Goal: Navigation & Orientation: Find specific page/section

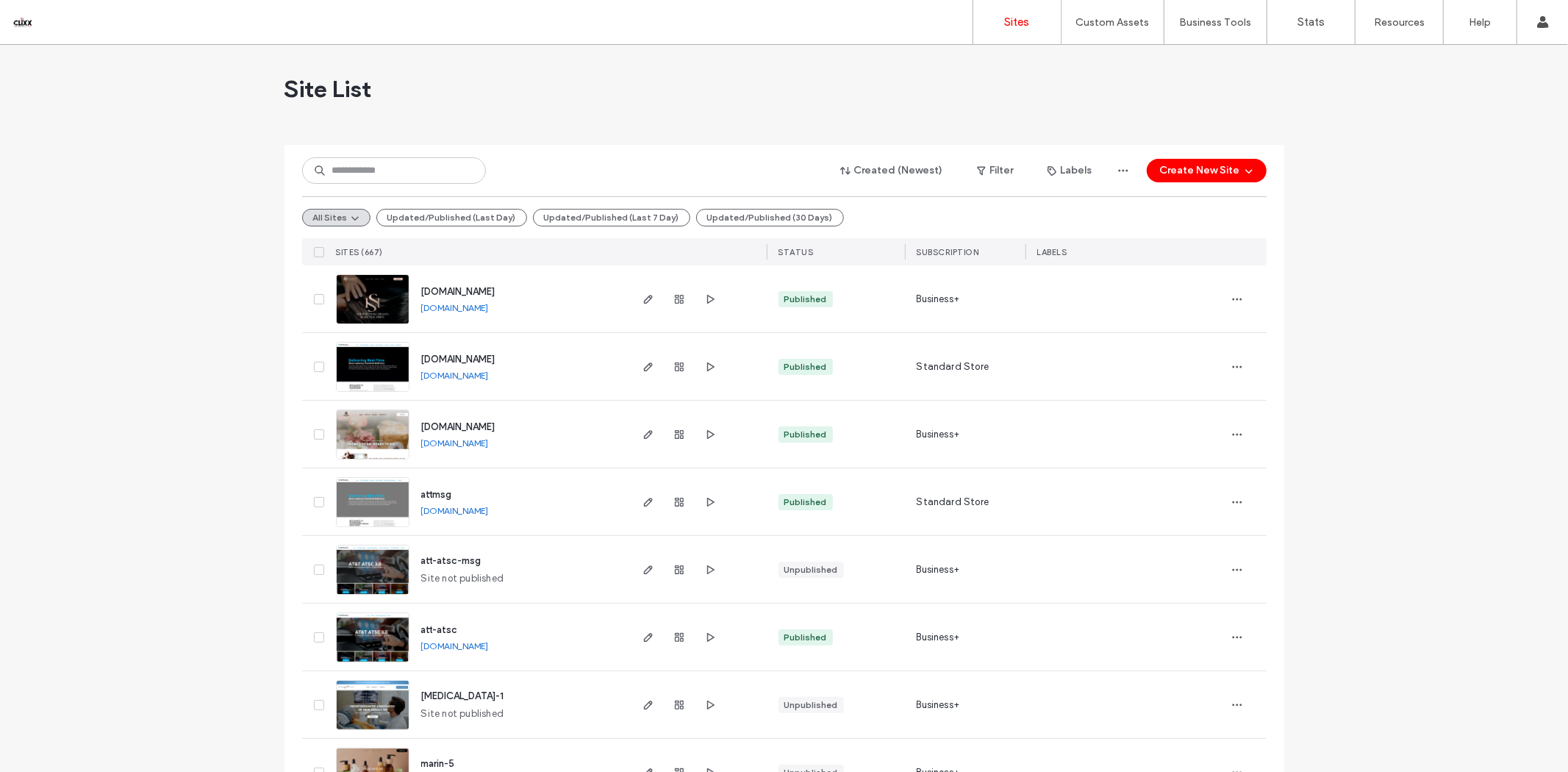
click at [461, 376] on link "[DOMAIN_NAME]" at bounding box center [455, 375] width 68 height 11
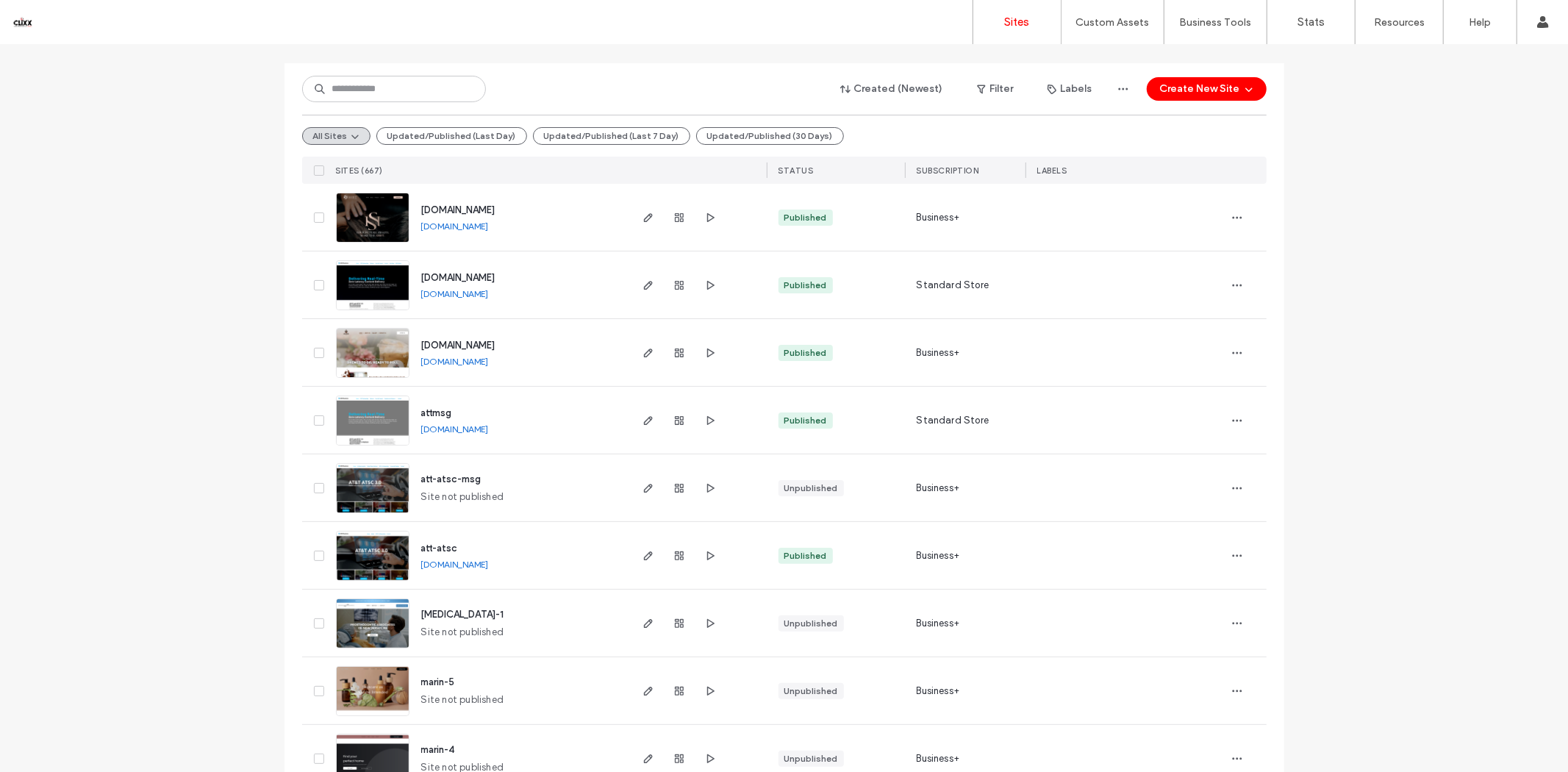
scroll to position [163, 0]
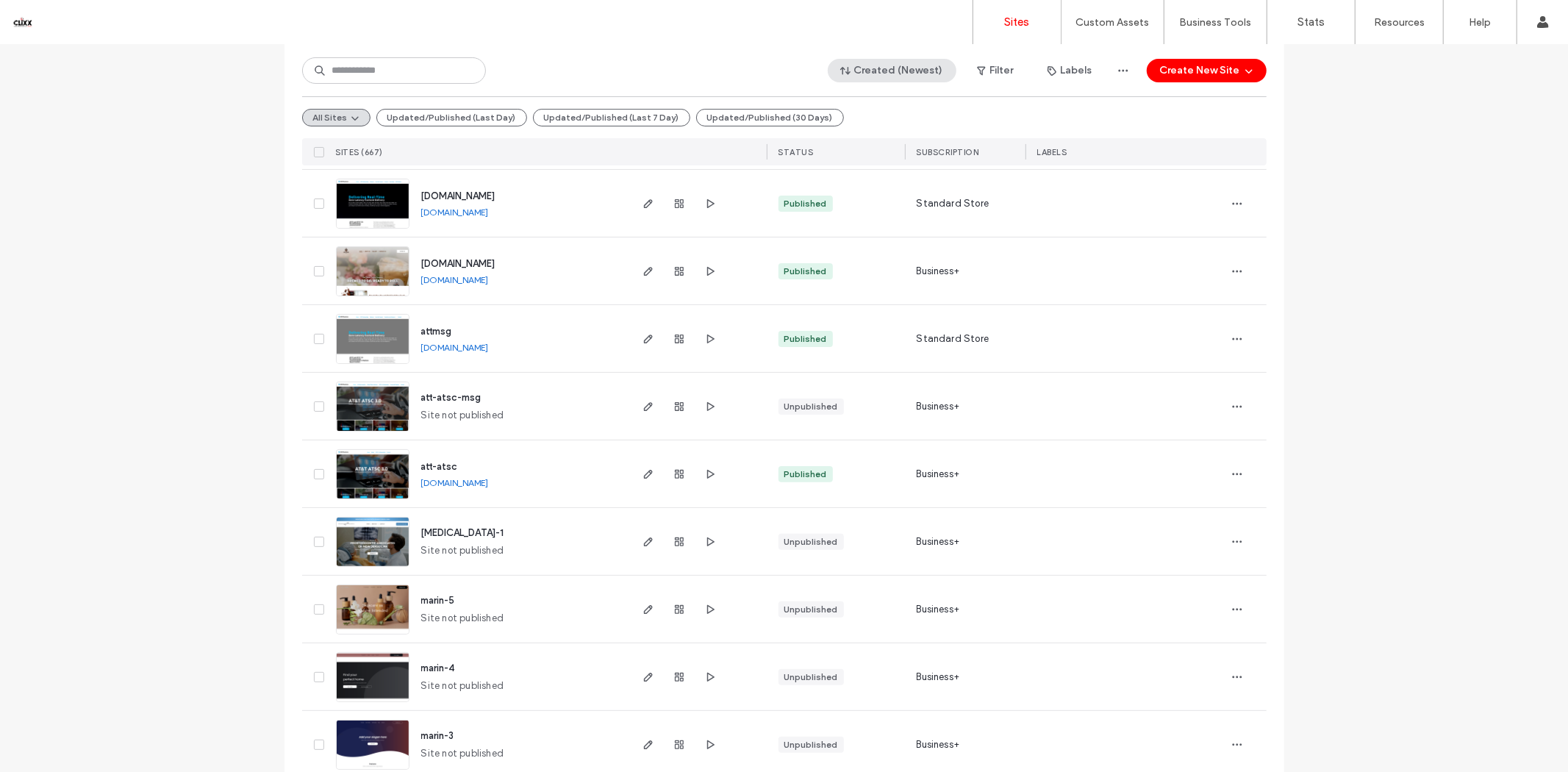
click at [909, 64] on button "Created (Newest)" at bounding box center [892, 71] width 128 height 24
click at [875, 134] on span "Published" at bounding box center [877, 130] width 44 height 15
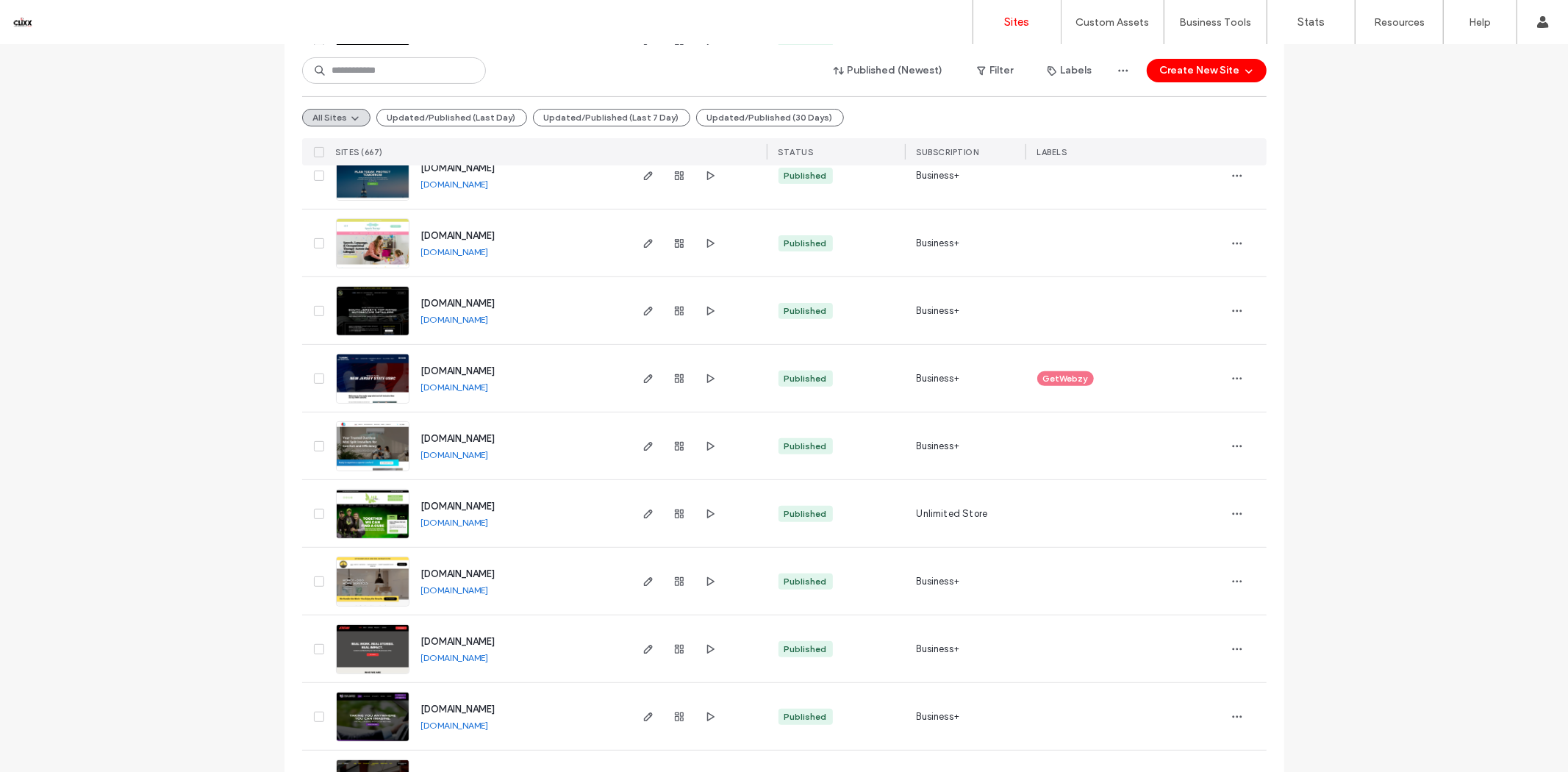
scroll to position [489, 0]
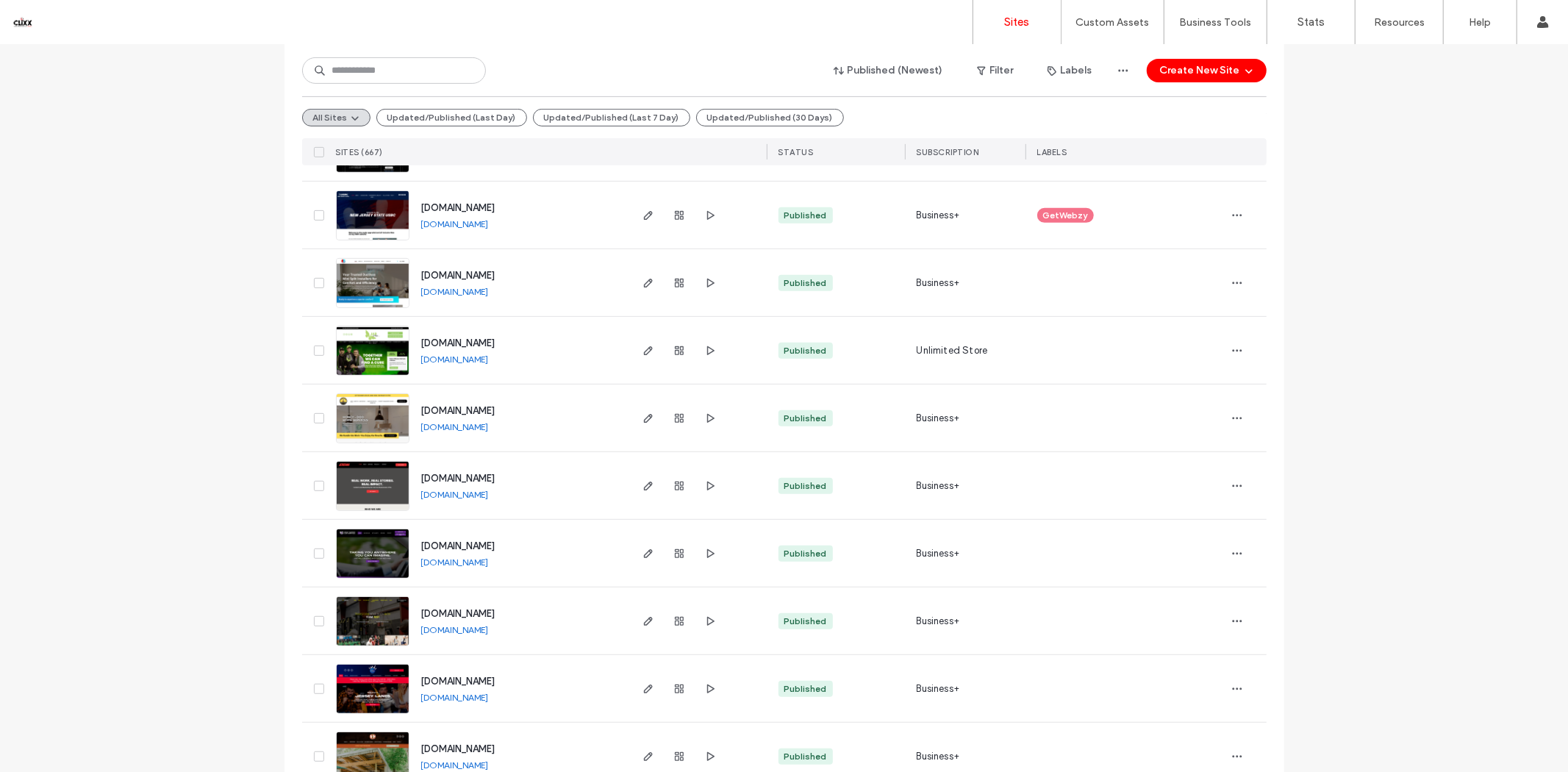
click at [461, 496] on link "[DOMAIN_NAME]" at bounding box center [455, 494] width 68 height 11
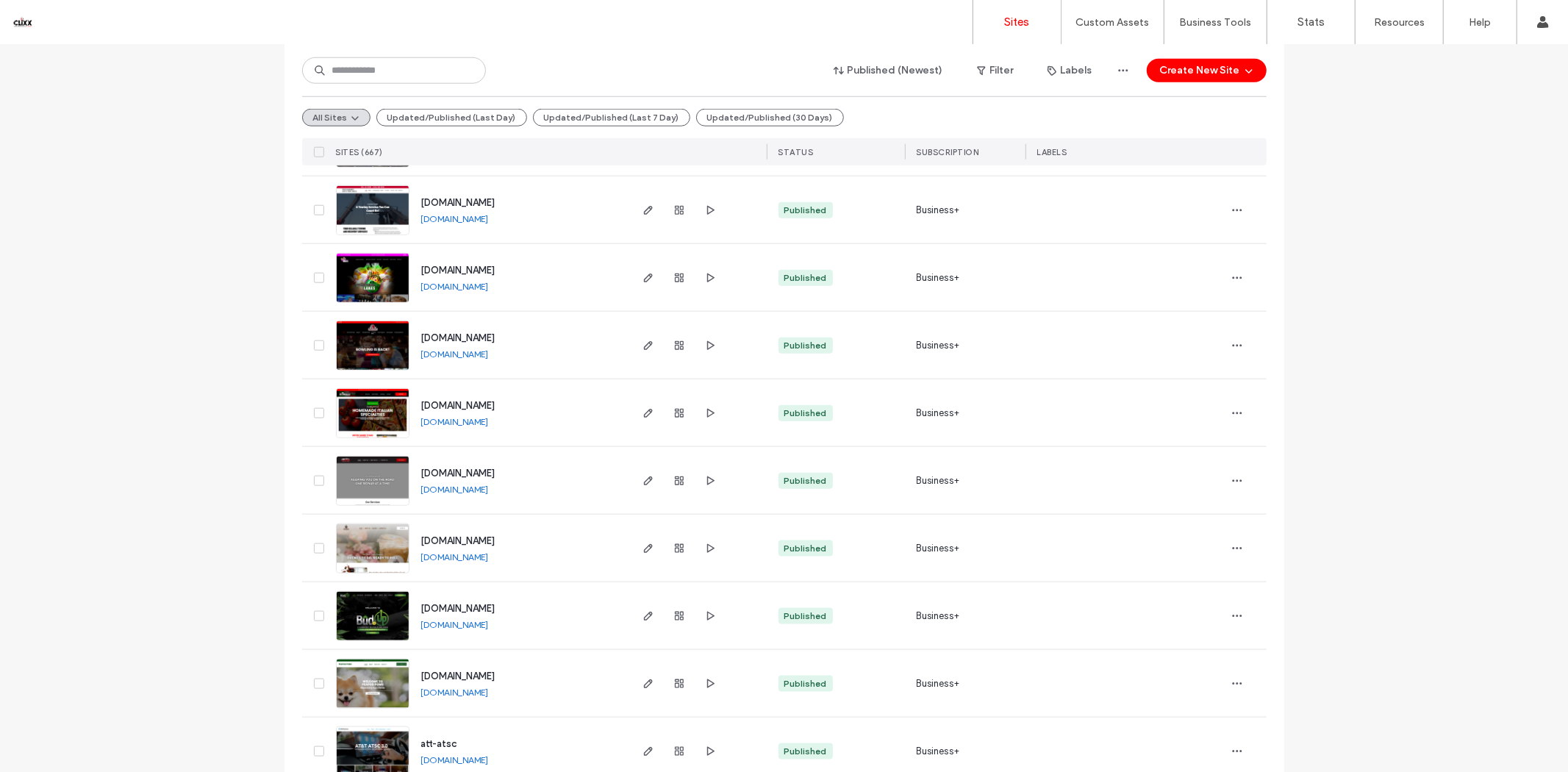
scroll to position [1388, 0]
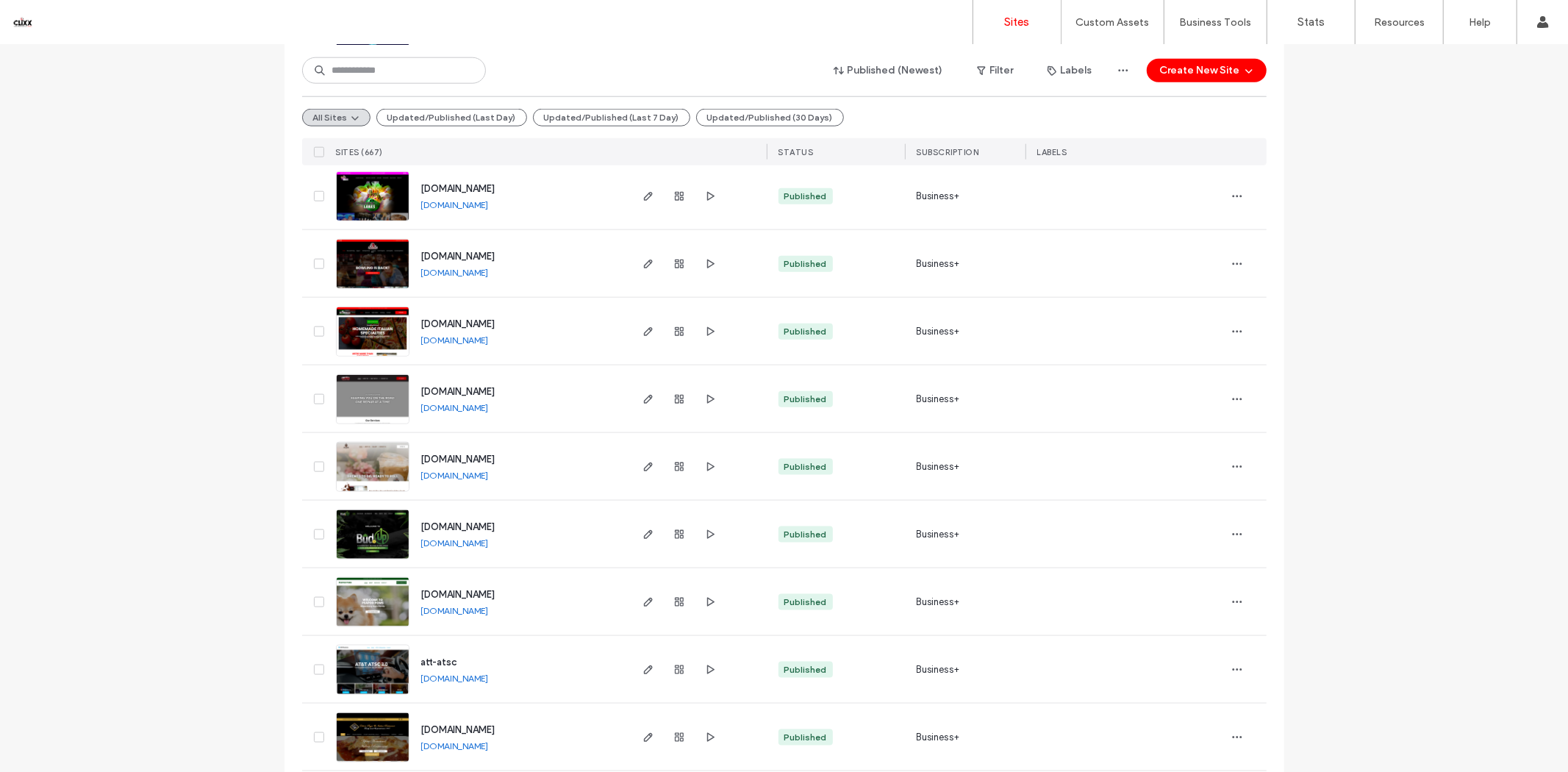
click at [455, 546] on link "[DOMAIN_NAME]" at bounding box center [455, 542] width 68 height 11
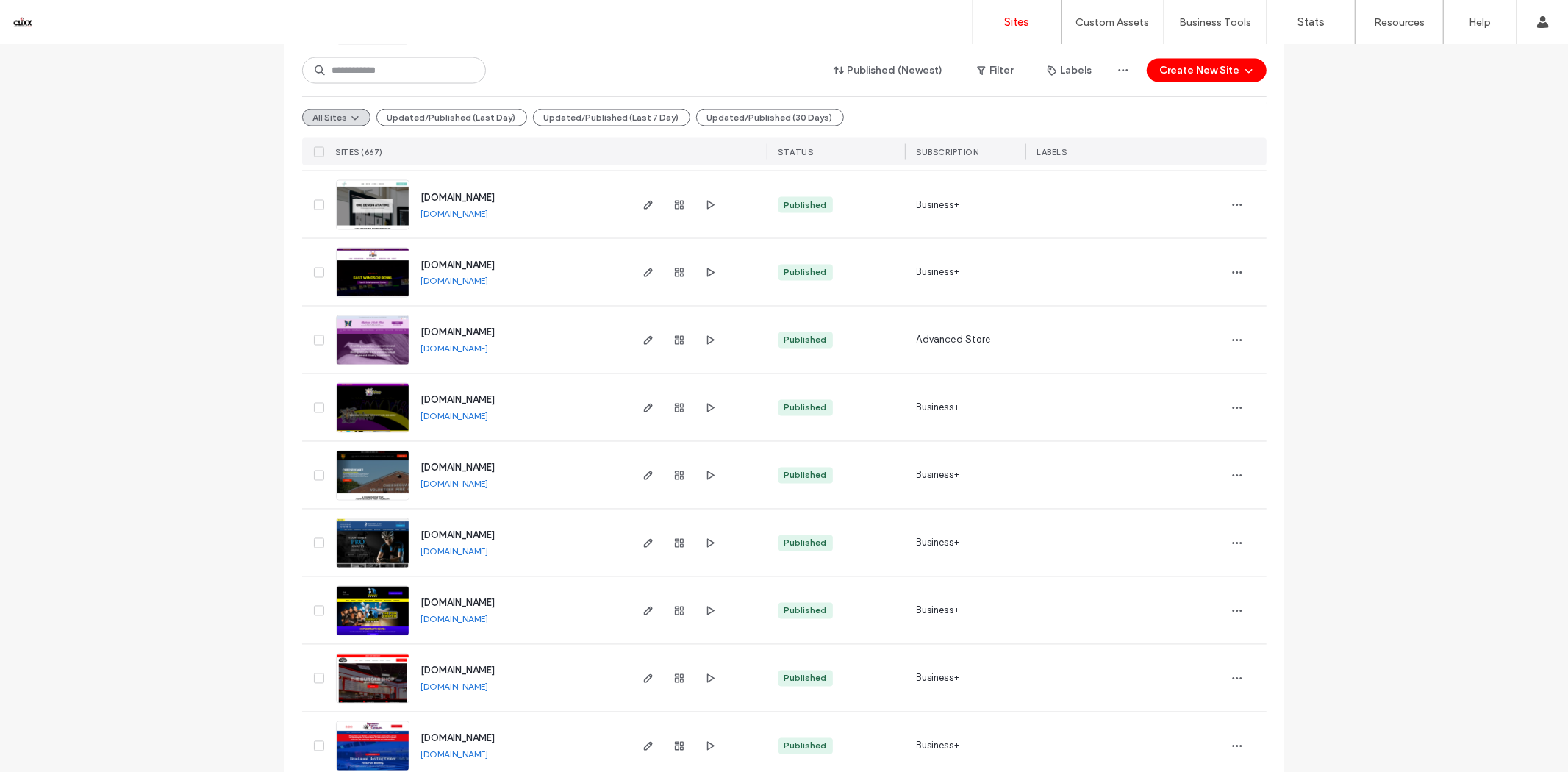
scroll to position [2287, 0]
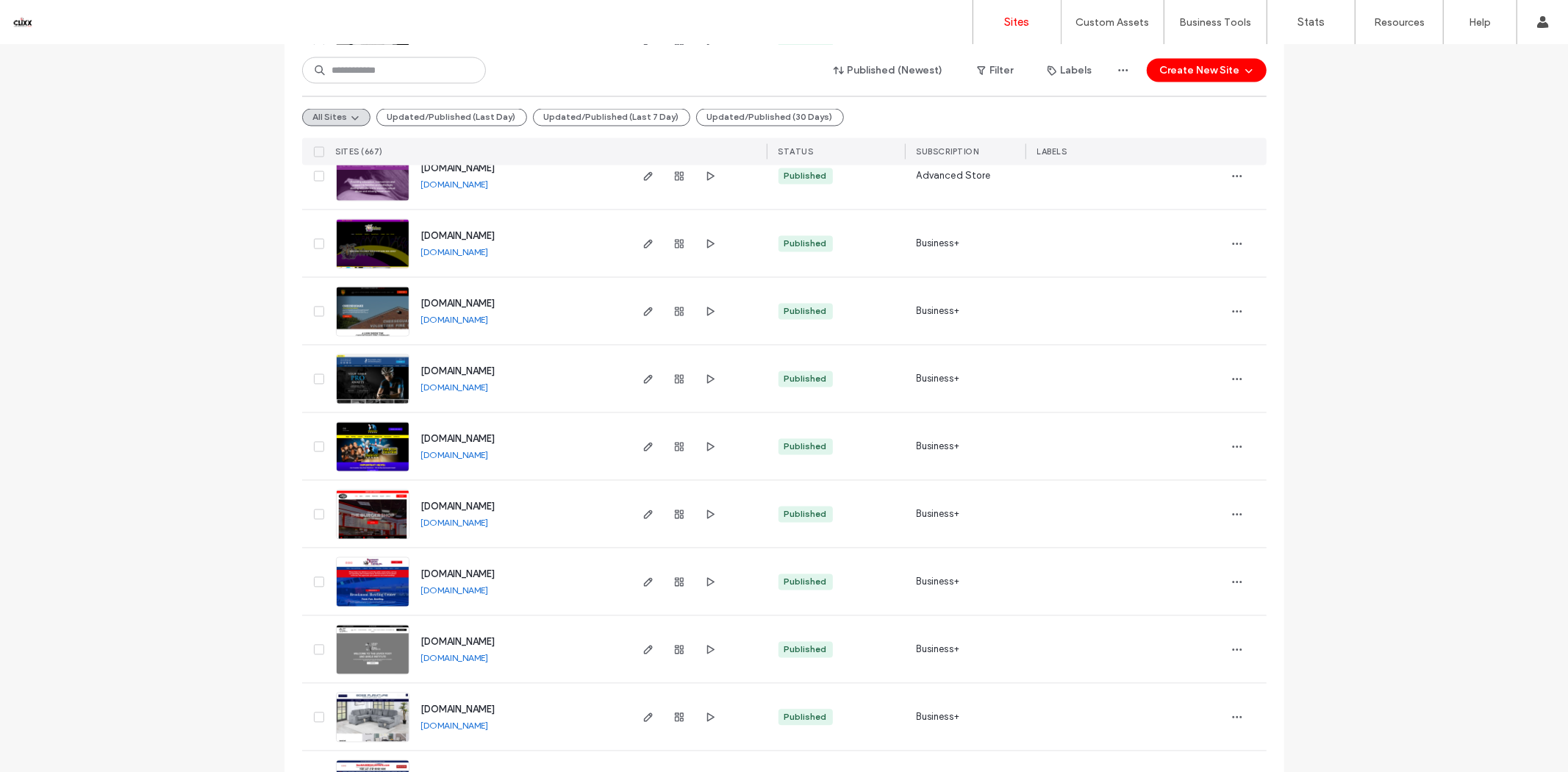
click at [488, 387] on link "[DOMAIN_NAME]" at bounding box center [455, 387] width 68 height 11
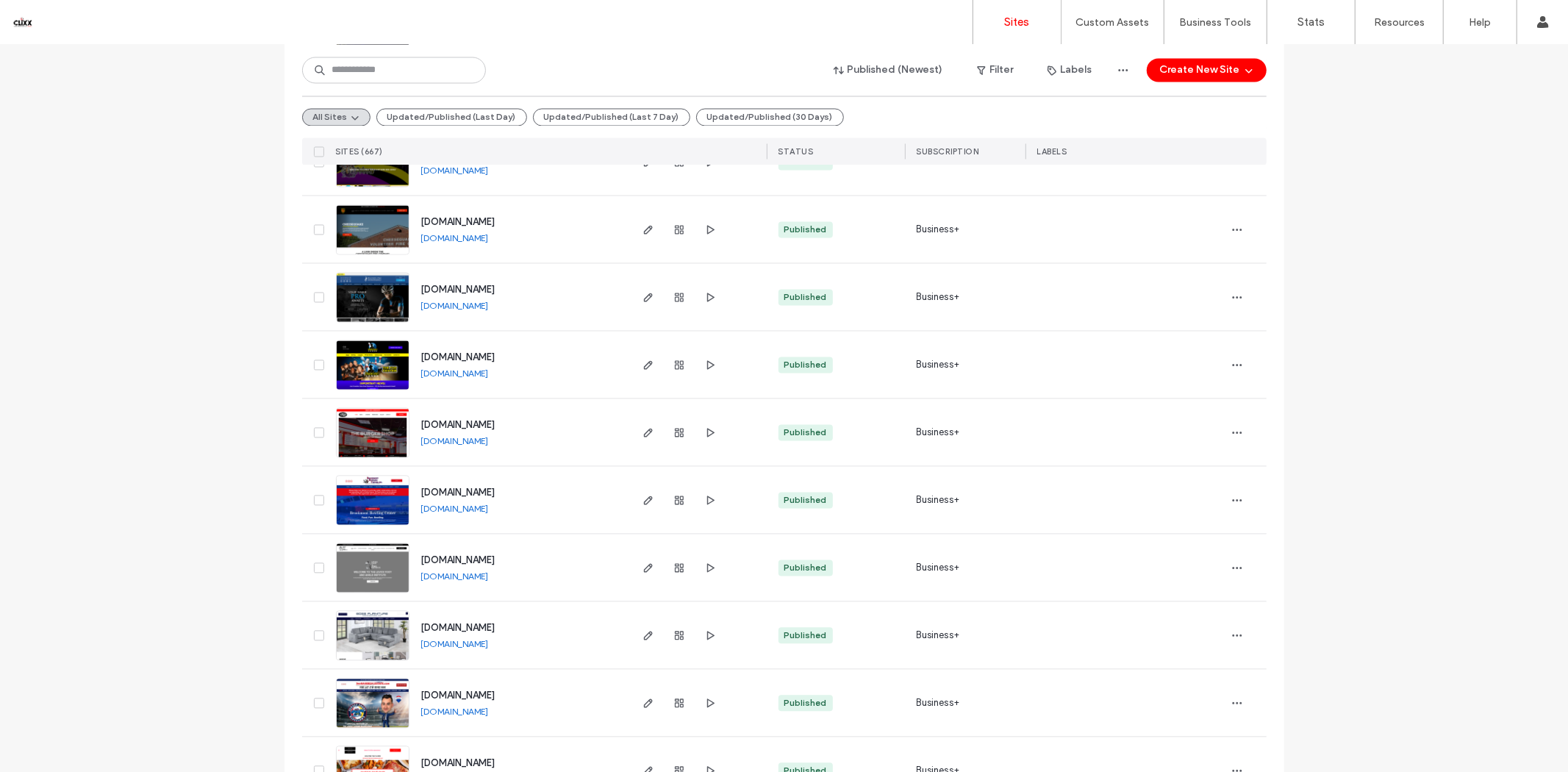
scroll to position [2450, 0]
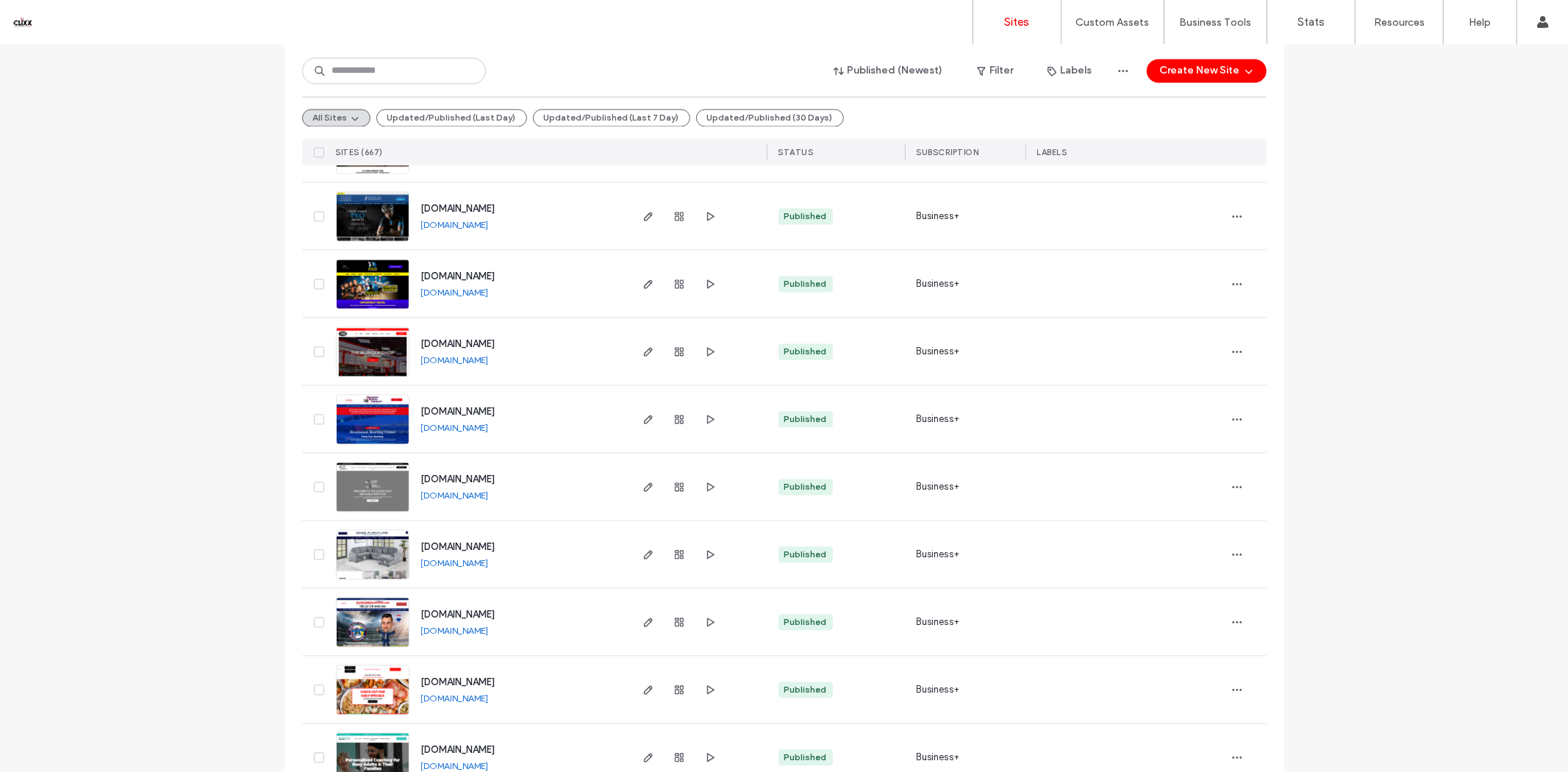
click at [488, 354] on div "[DOMAIN_NAME]" at bounding box center [455, 360] width 68 height 12
click at [488, 360] on link "[DOMAIN_NAME]" at bounding box center [455, 359] width 68 height 11
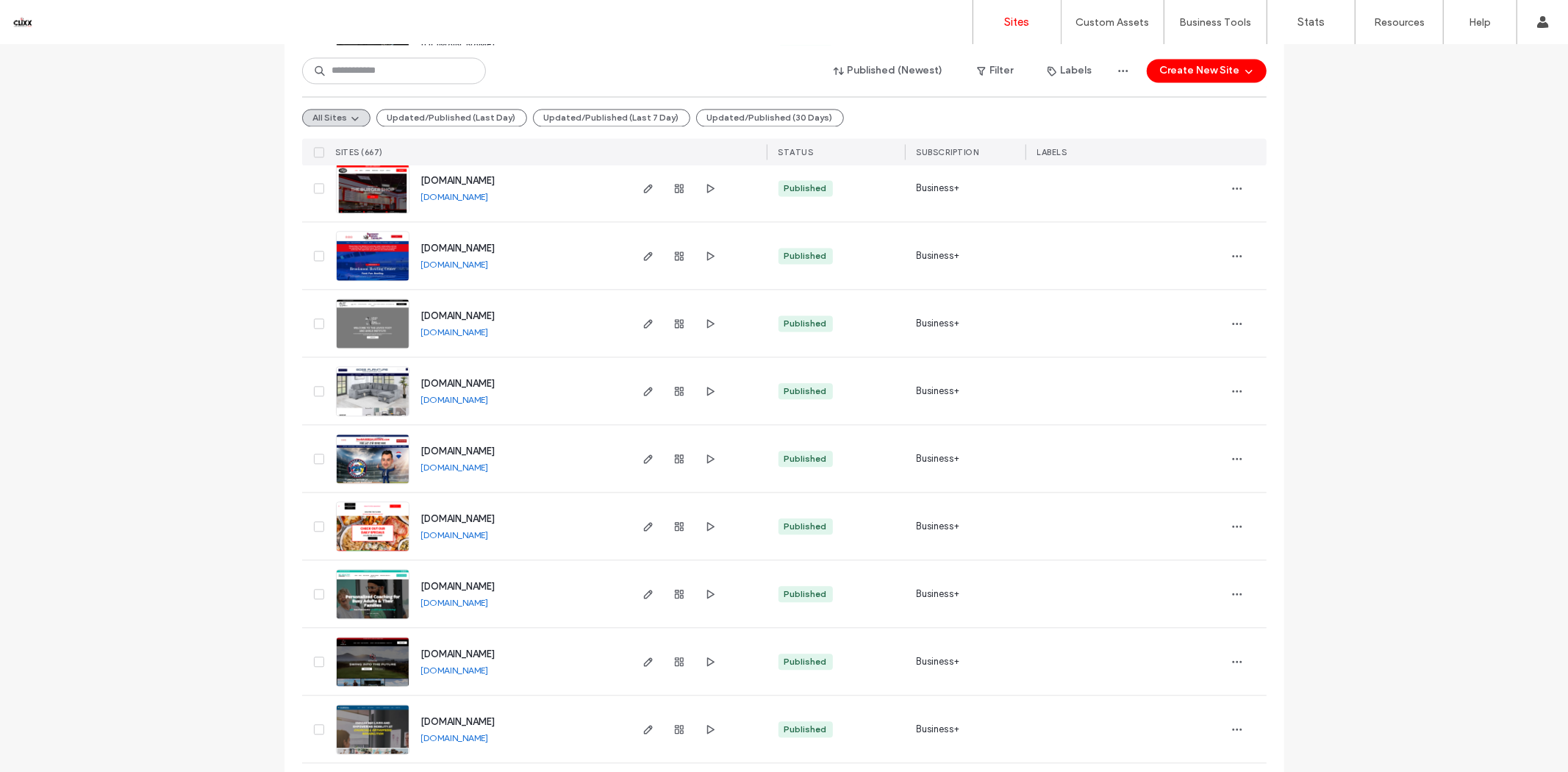
scroll to position [2777, 0]
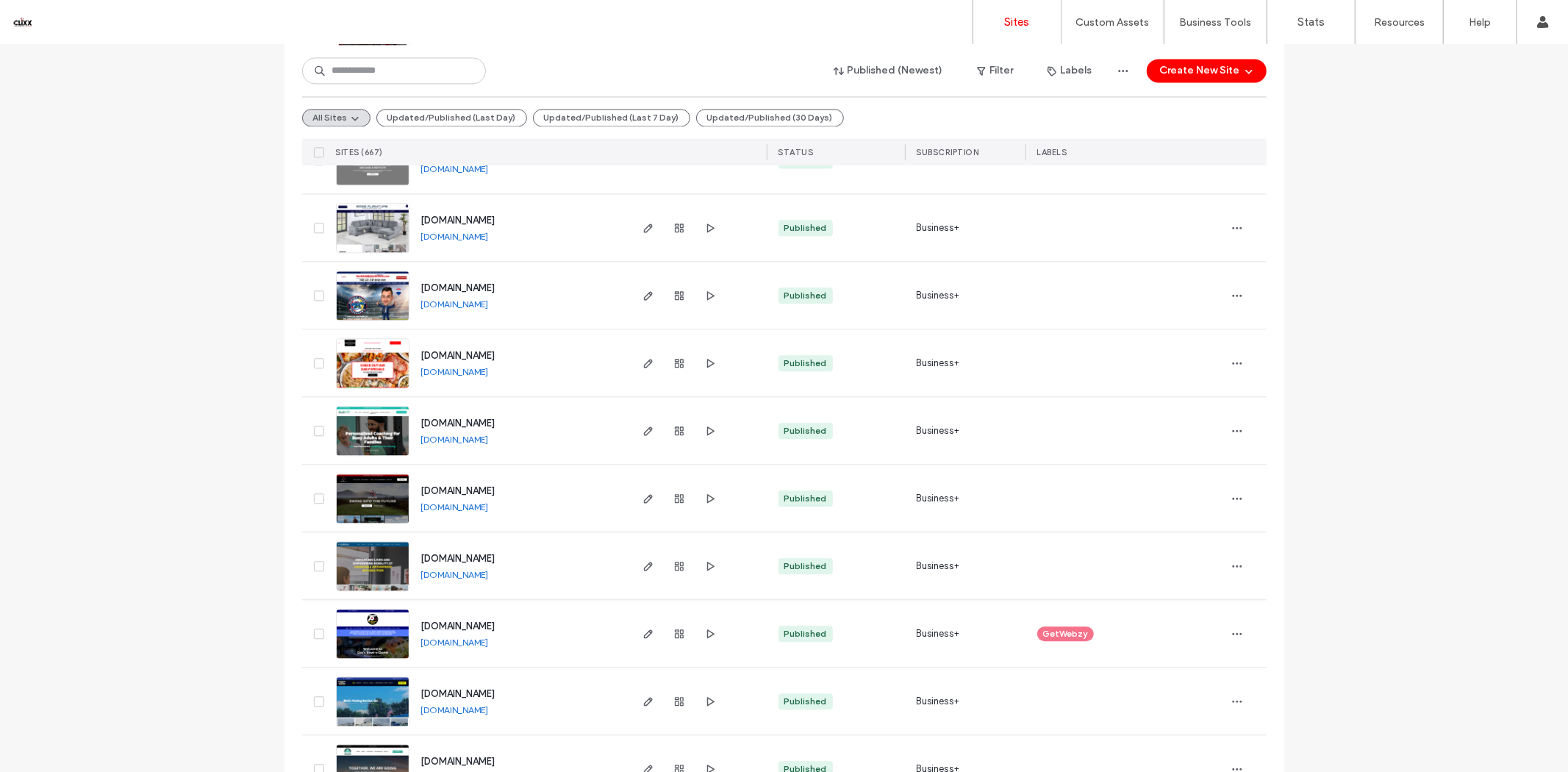
click at [488, 436] on link "[DOMAIN_NAME]" at bounding box center [455, 439] width 68 height 11
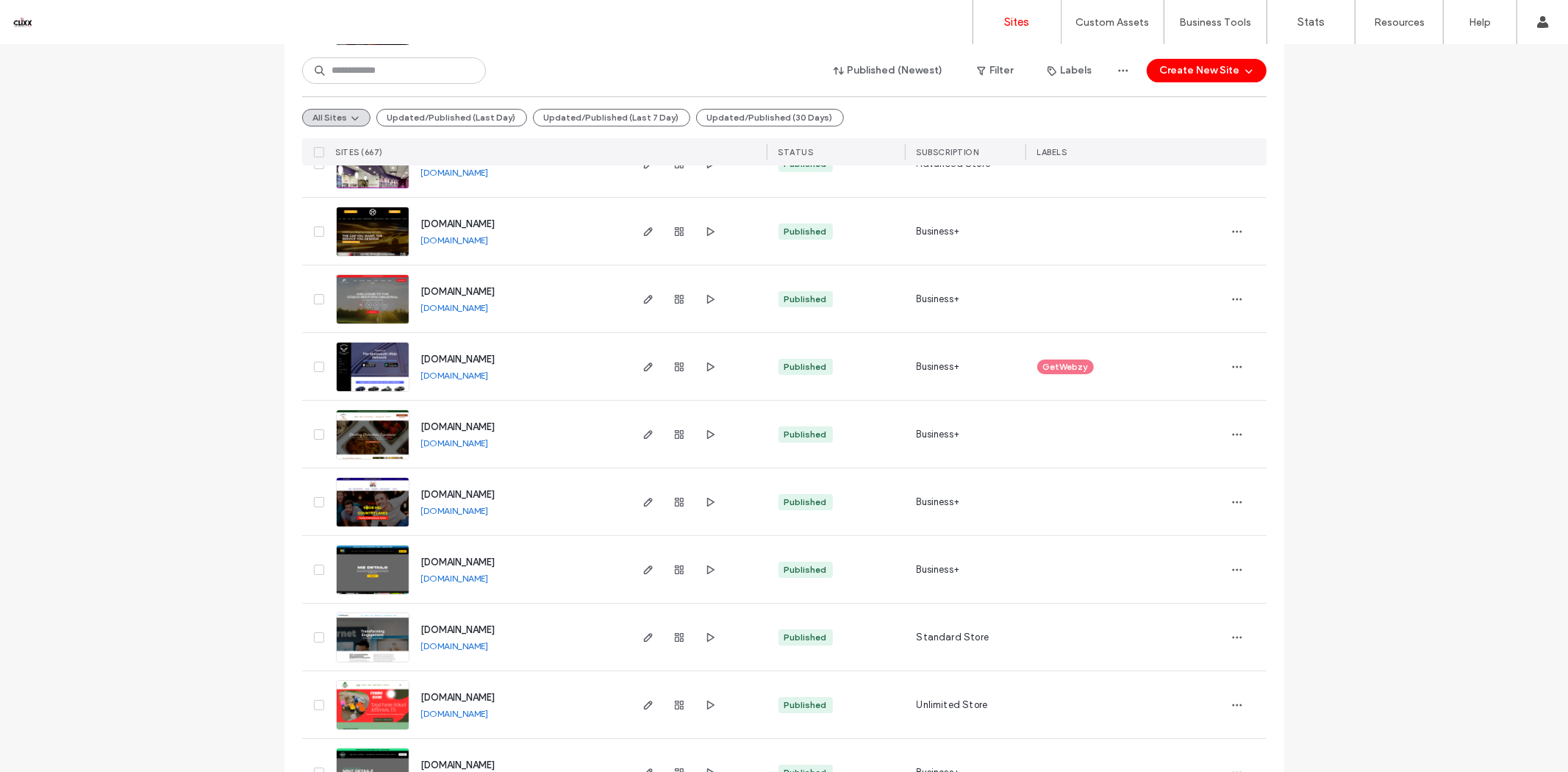
scroll to position [4411, 0]
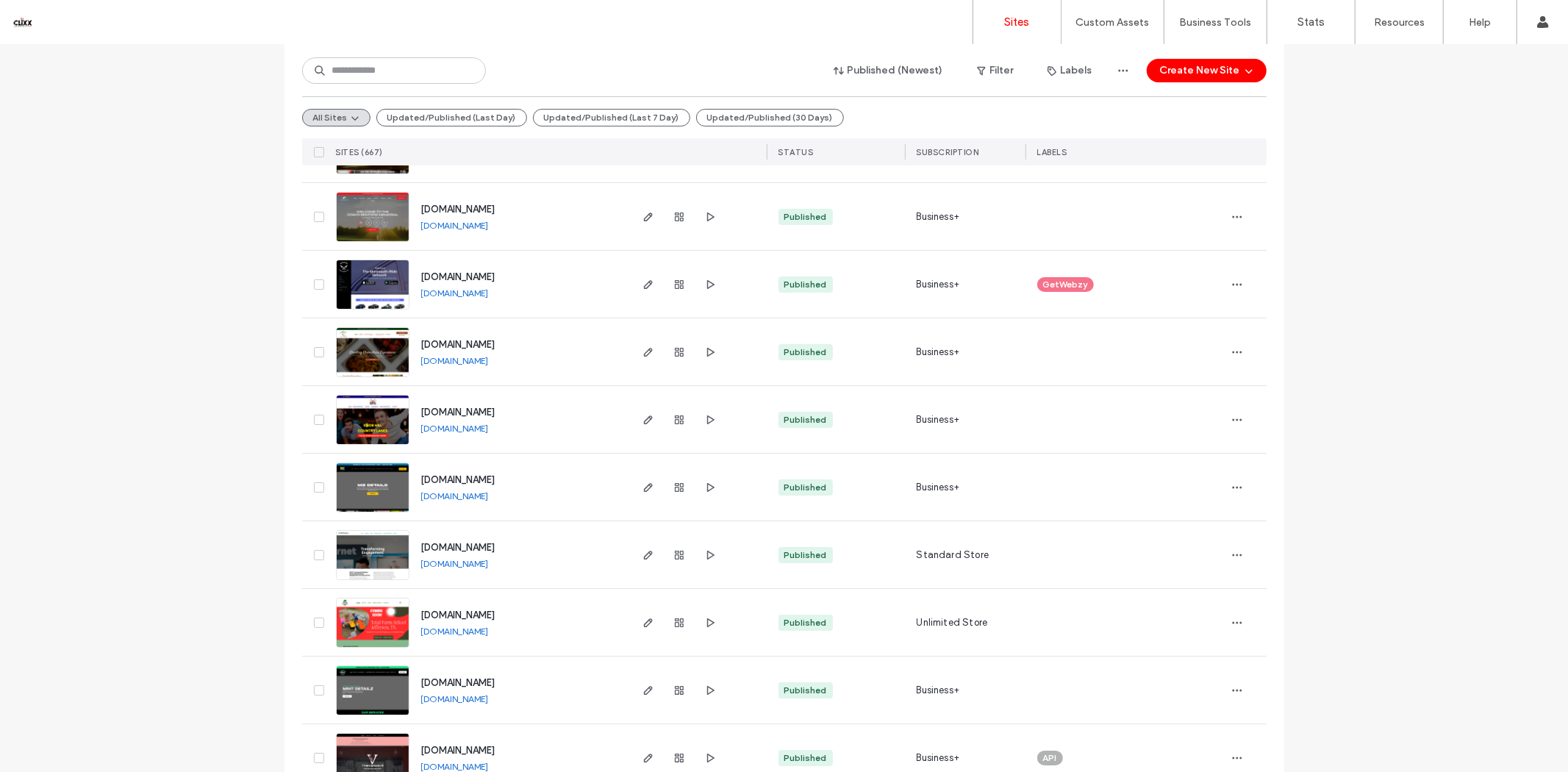
click at [477, 694] on link "[DOMAIN_NAME]" at bounding box center [455, 698] width 68 height 11
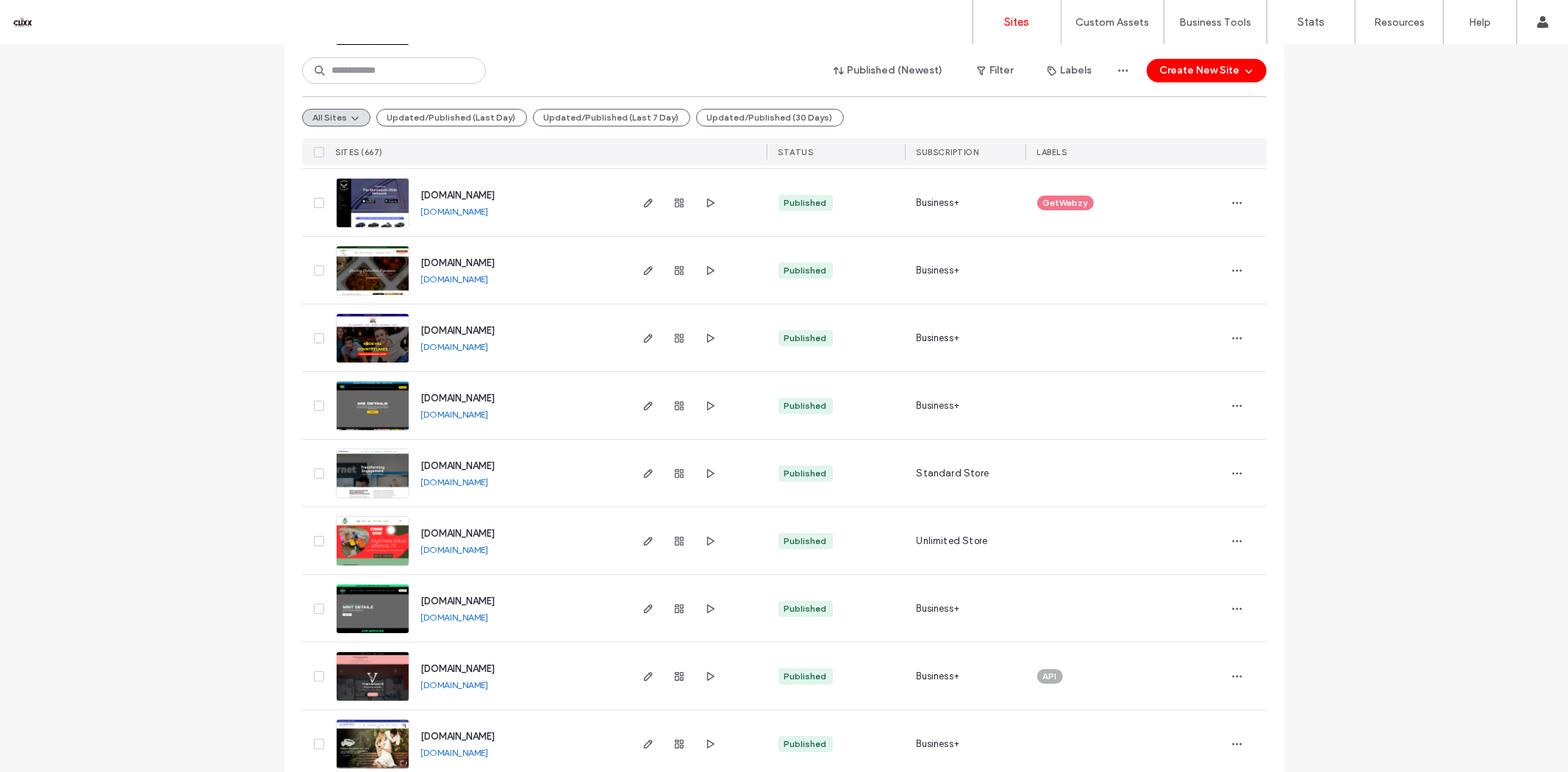
scroll to position [4619, 0]
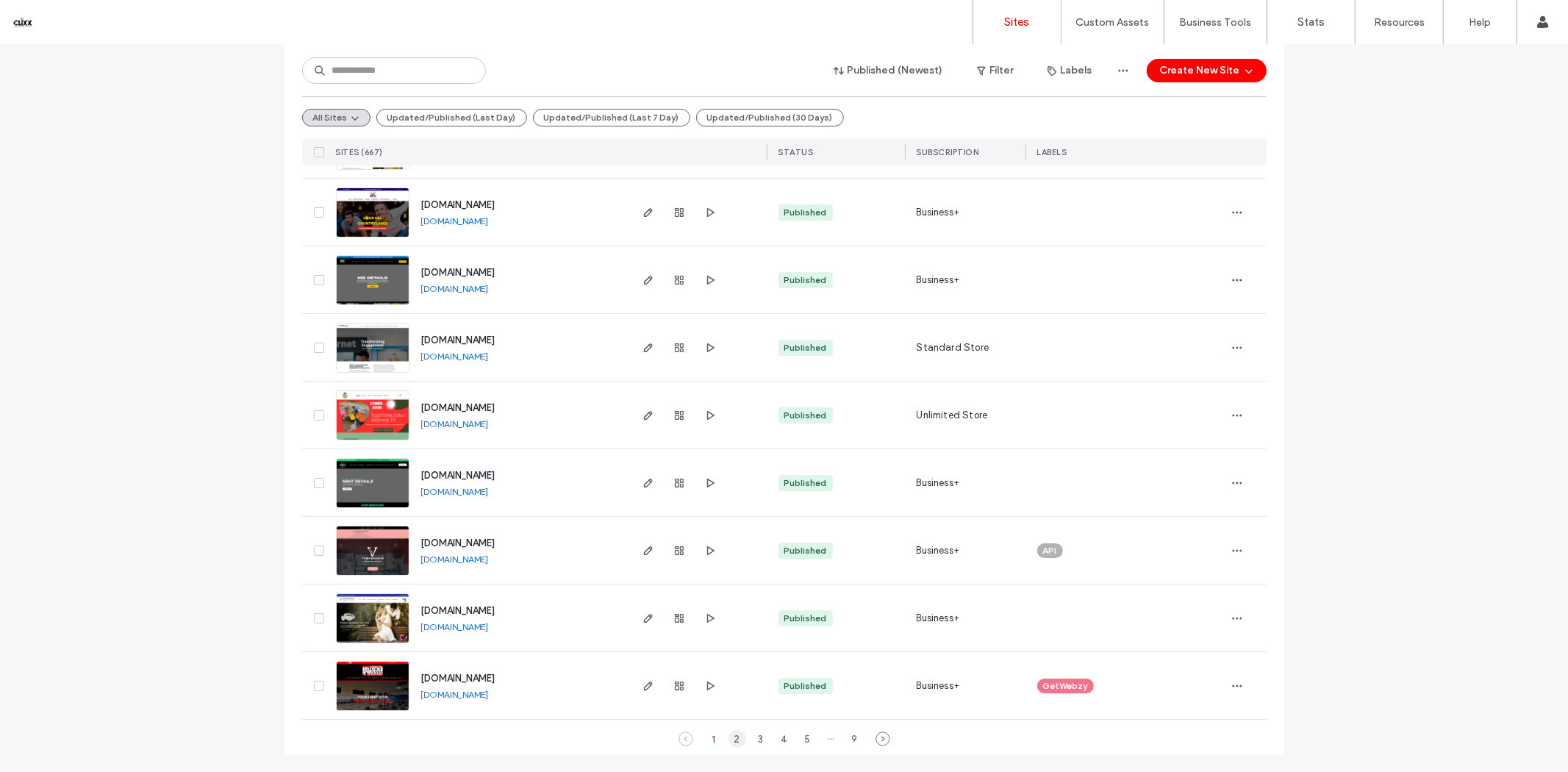
click at [731, 742] on div "2" at bounding box center [737, 739] width 18 height 18
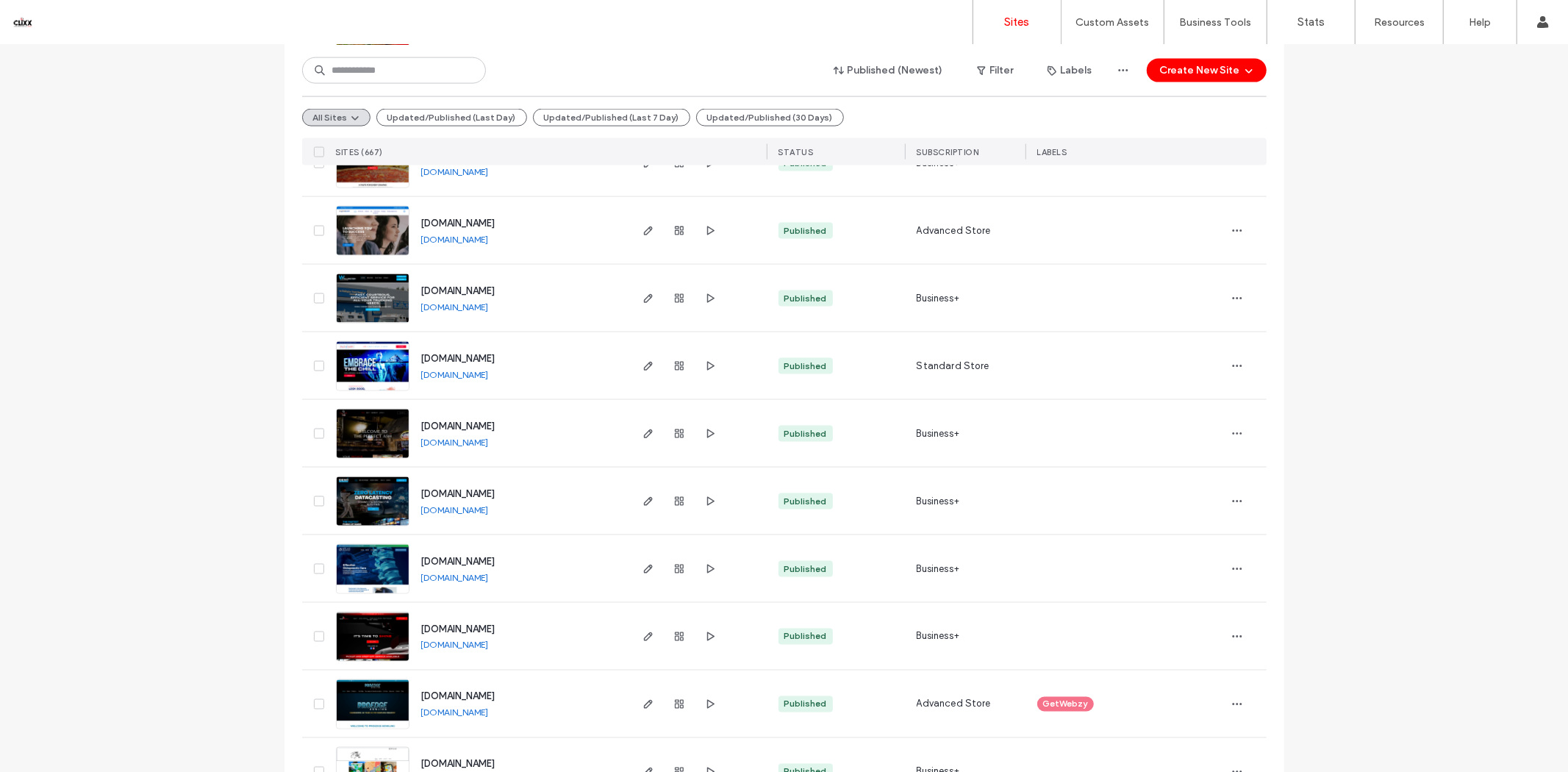
scroll to position [1514, 0]
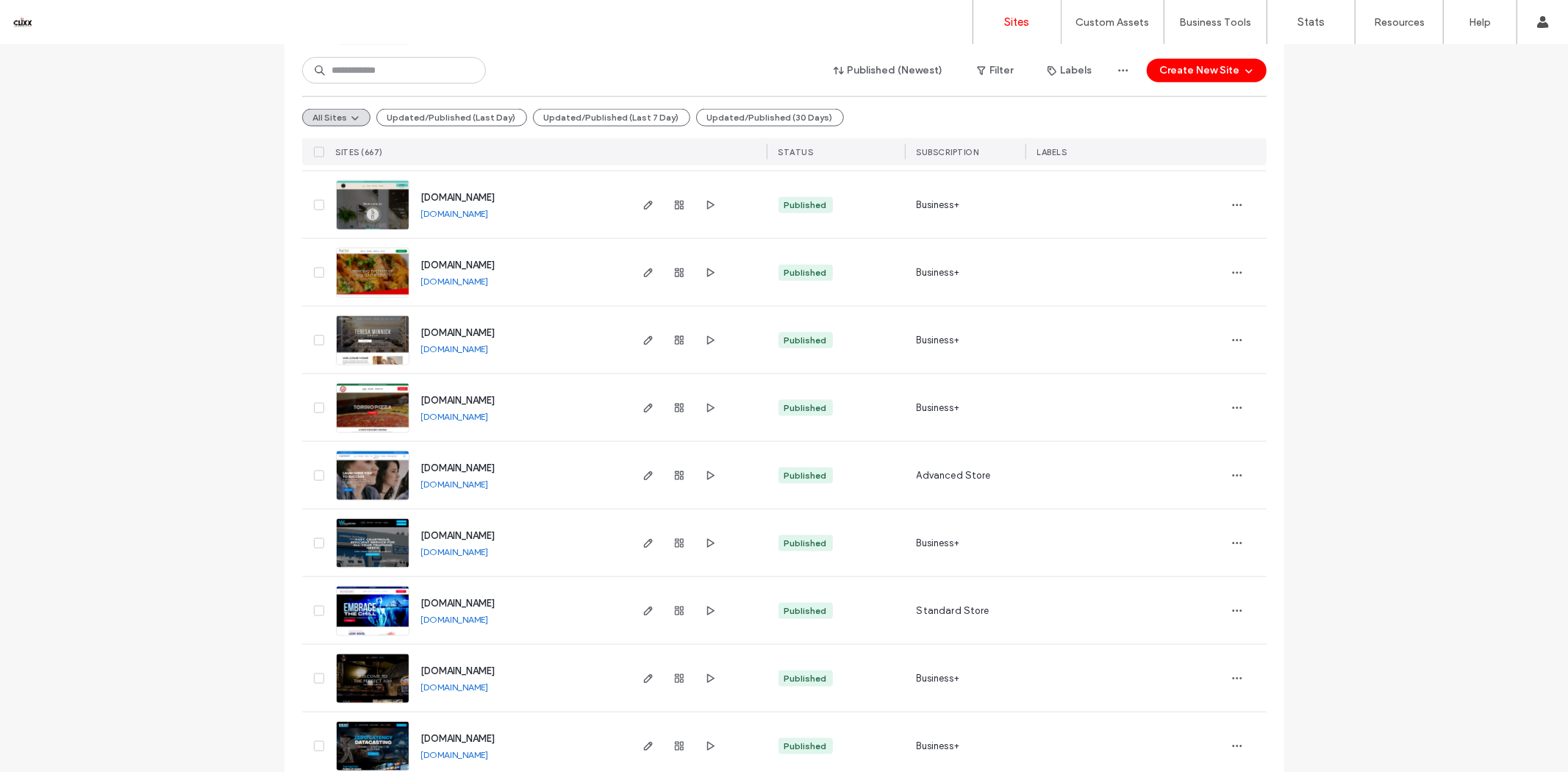
click at [488, 351] on link "[DOMAIN_NAME]" at bounding box center [455, 348] width 68 height 11
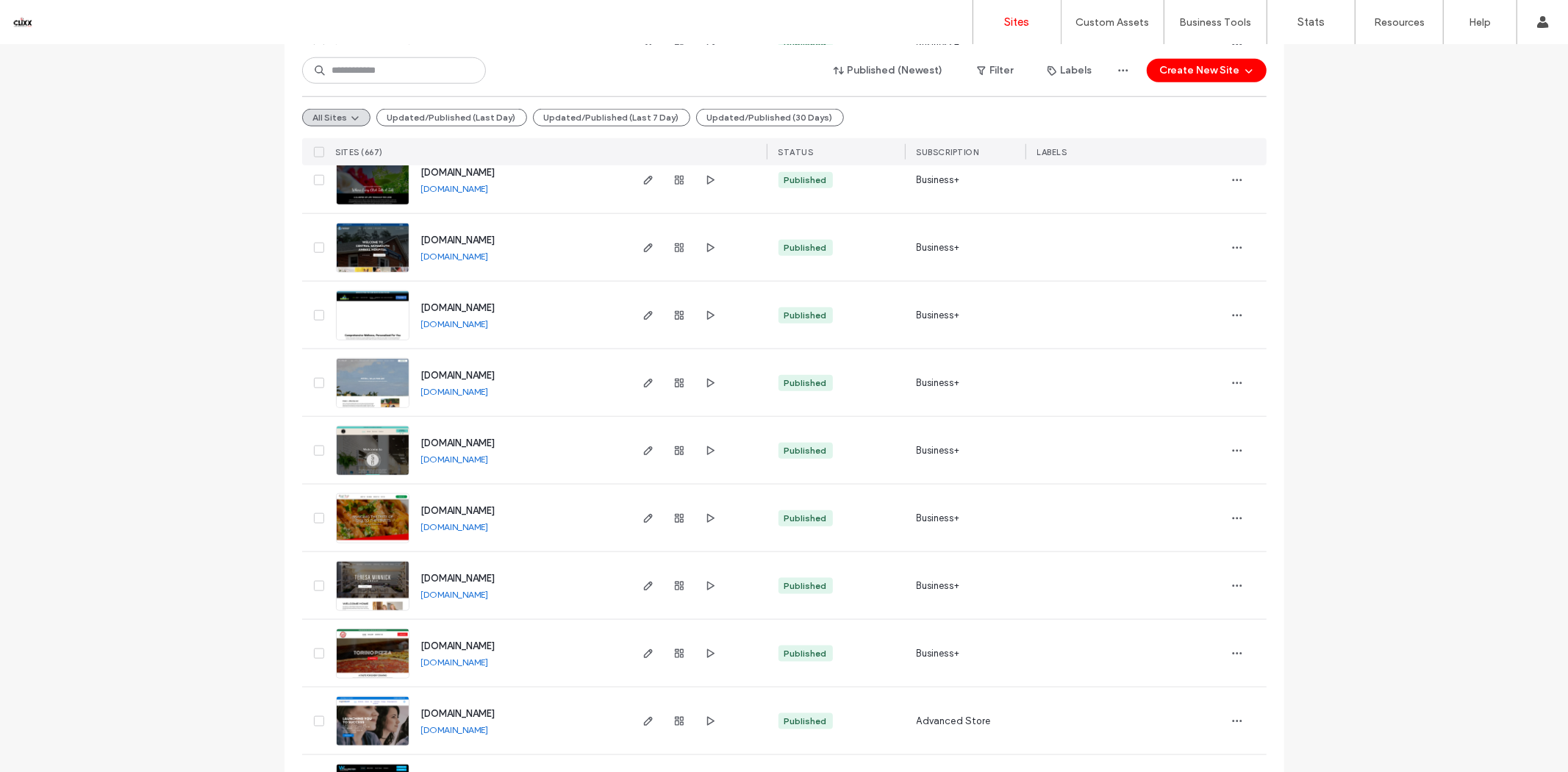
scroll to position [1106, 0]
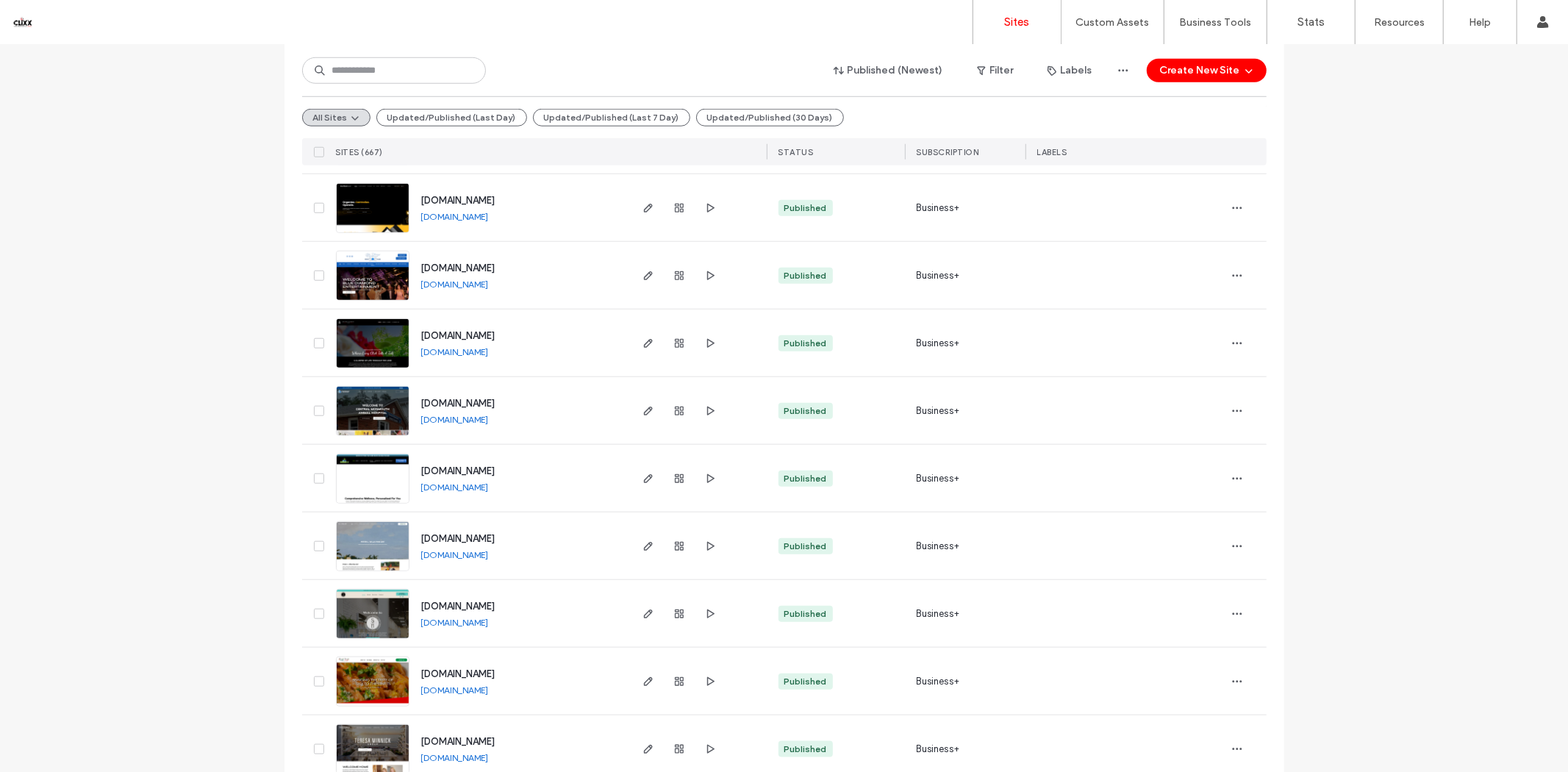
click at [442, 286] on link "[DOMAIN_NAME]" at bounding box center [455, 284] width 68 height 11
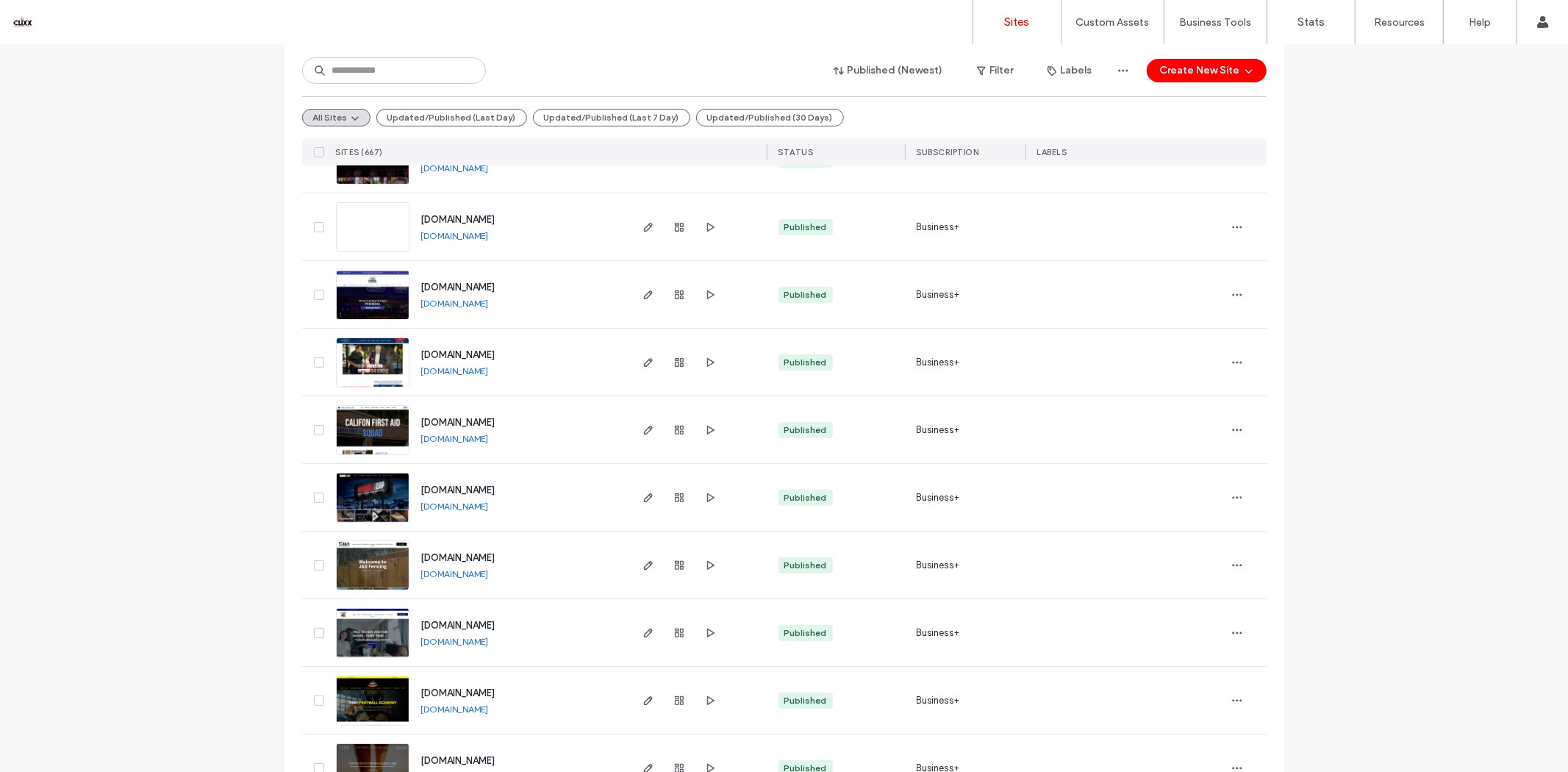
scroll to position [0, 0]
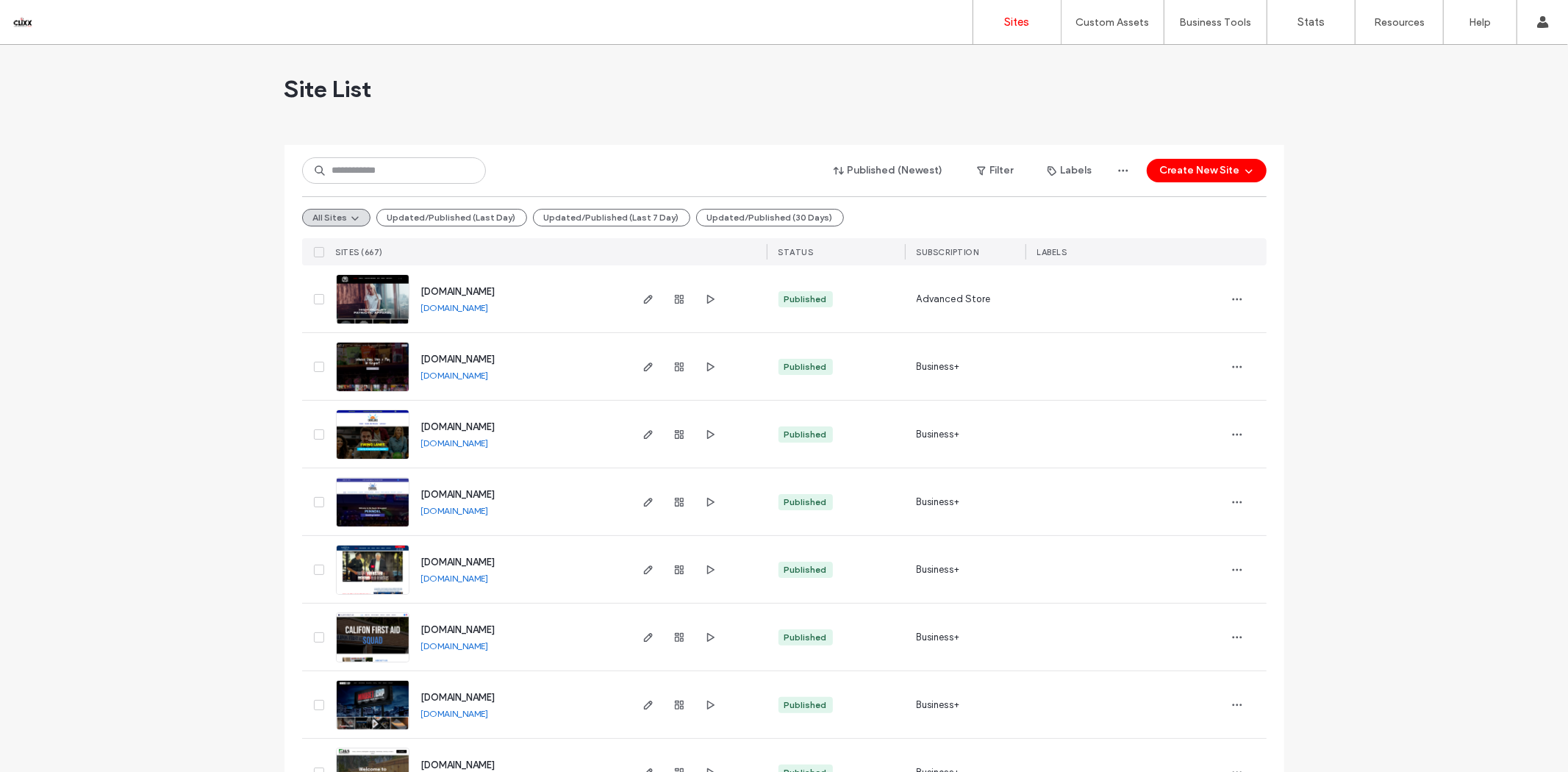
click at [482, 307] on link "[DOMAIN_NAME]" at bounding box center [455, 307] width 68 height 11
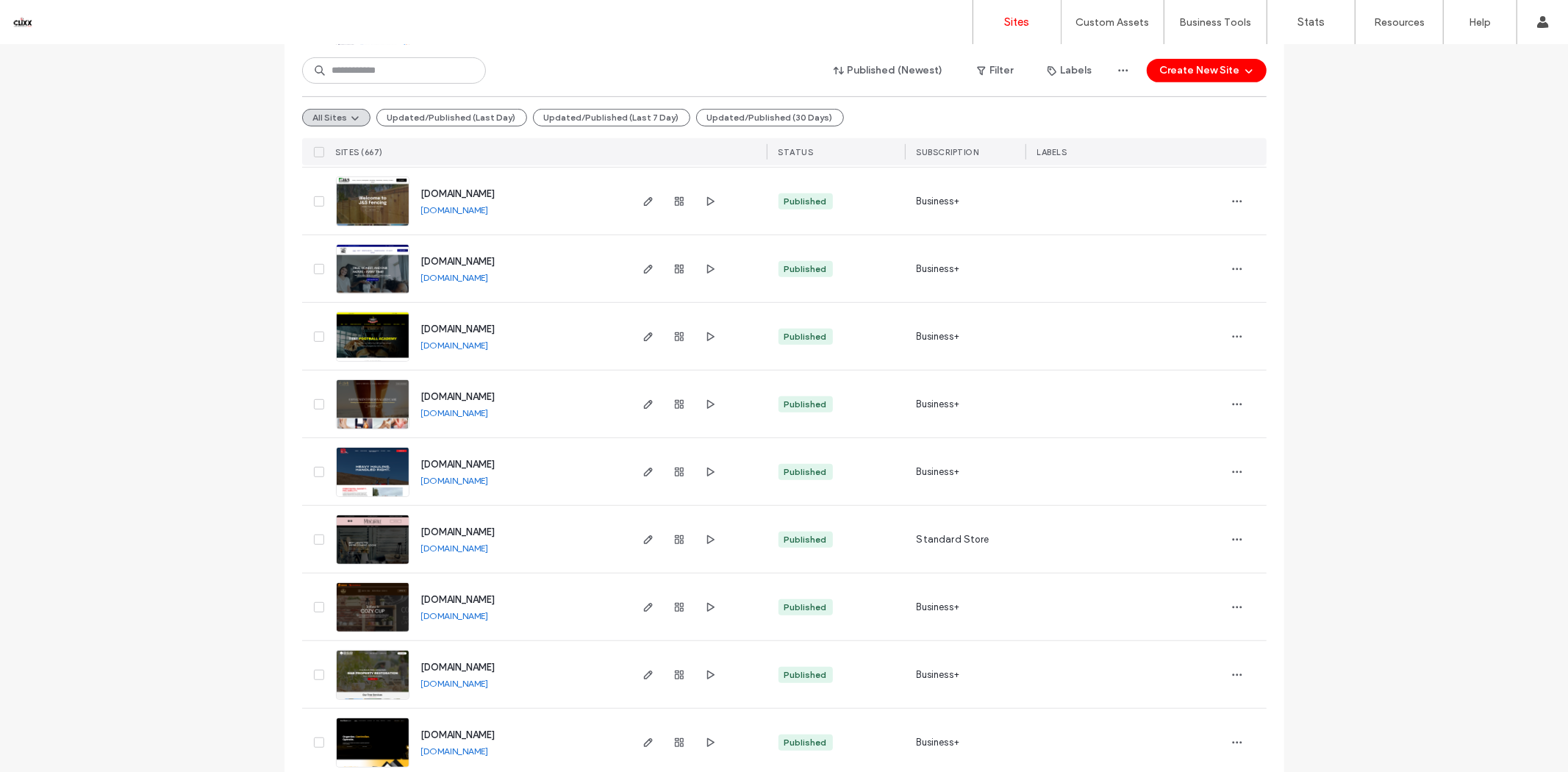
scroll to position [817, 0]
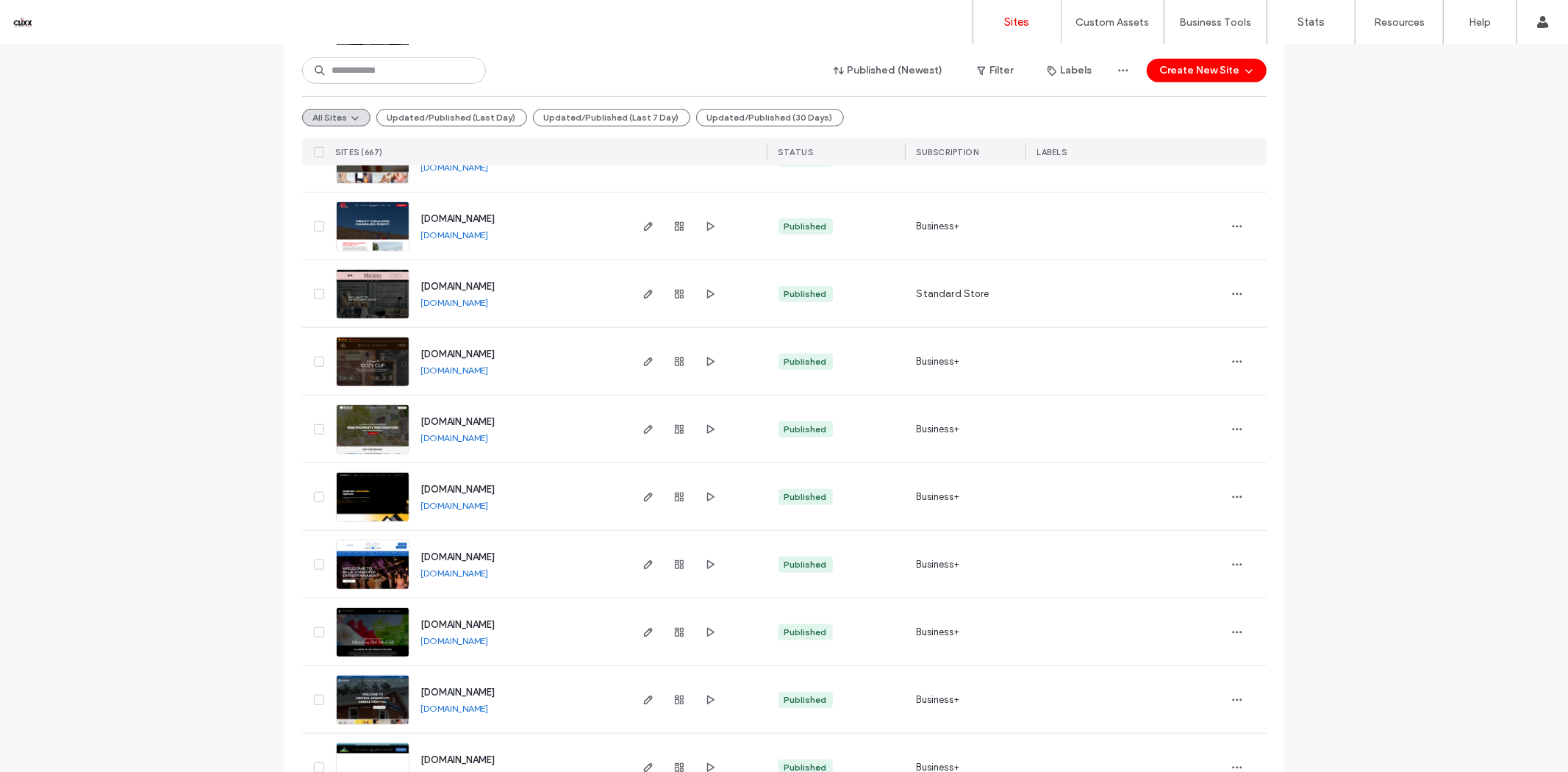
click at [488, 644] on link "[DOMAIN_NAME]" at bounding box center [455, 641] width 68 height 11
